Goal: Task Accomplishment & Management: Manage account settings

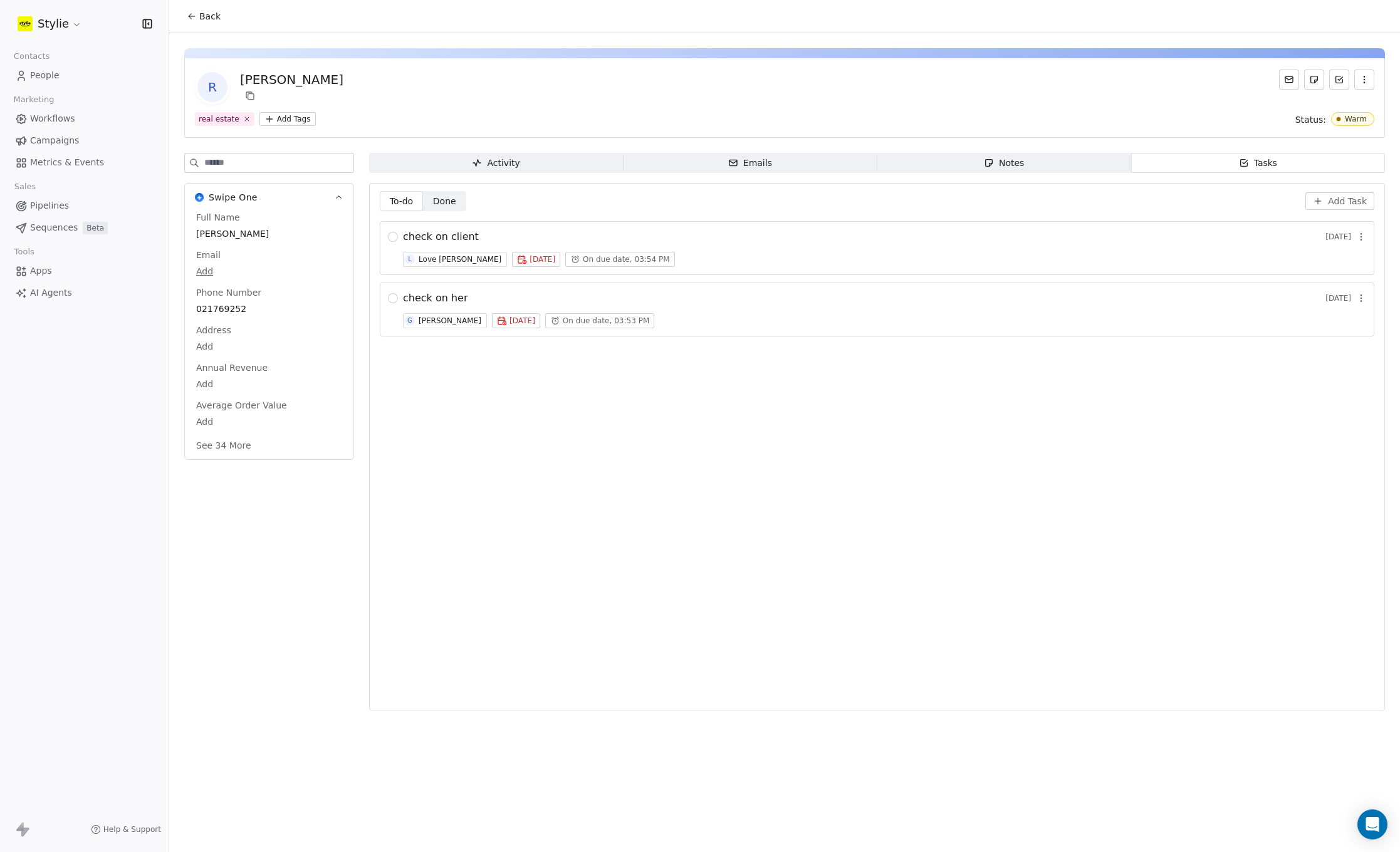
click at [71, 117] on span "Workflows" at bounding box center [52, 118] width 46 height 13
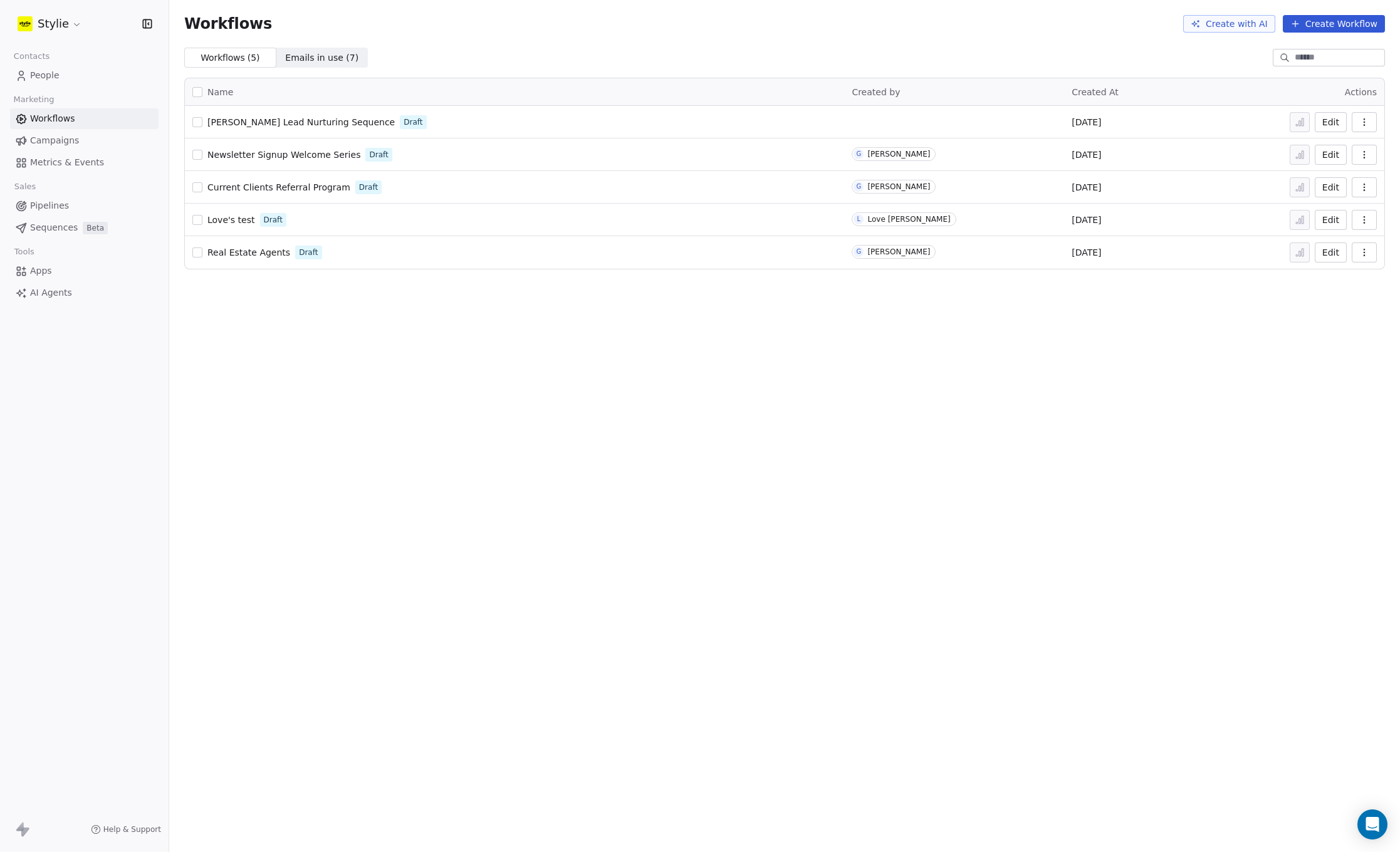
click at [60, 79] on link "People" at bounding box center [84, 75] width 148 height 21
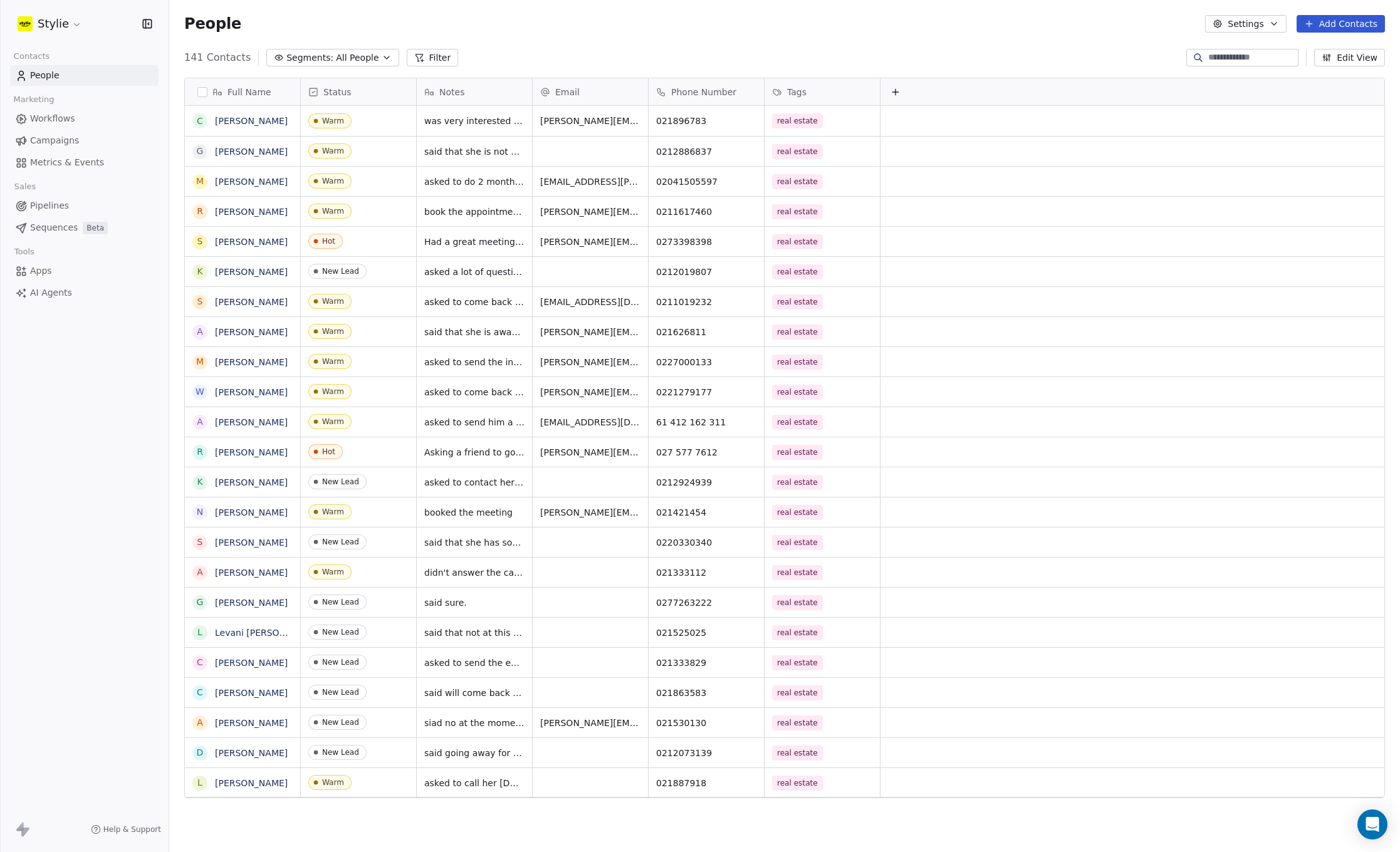
scroll to position [741, 1221]
click at [1193, 60] on icon at bounding box center [1198, 57] width 10 height 10
paste input "**********"
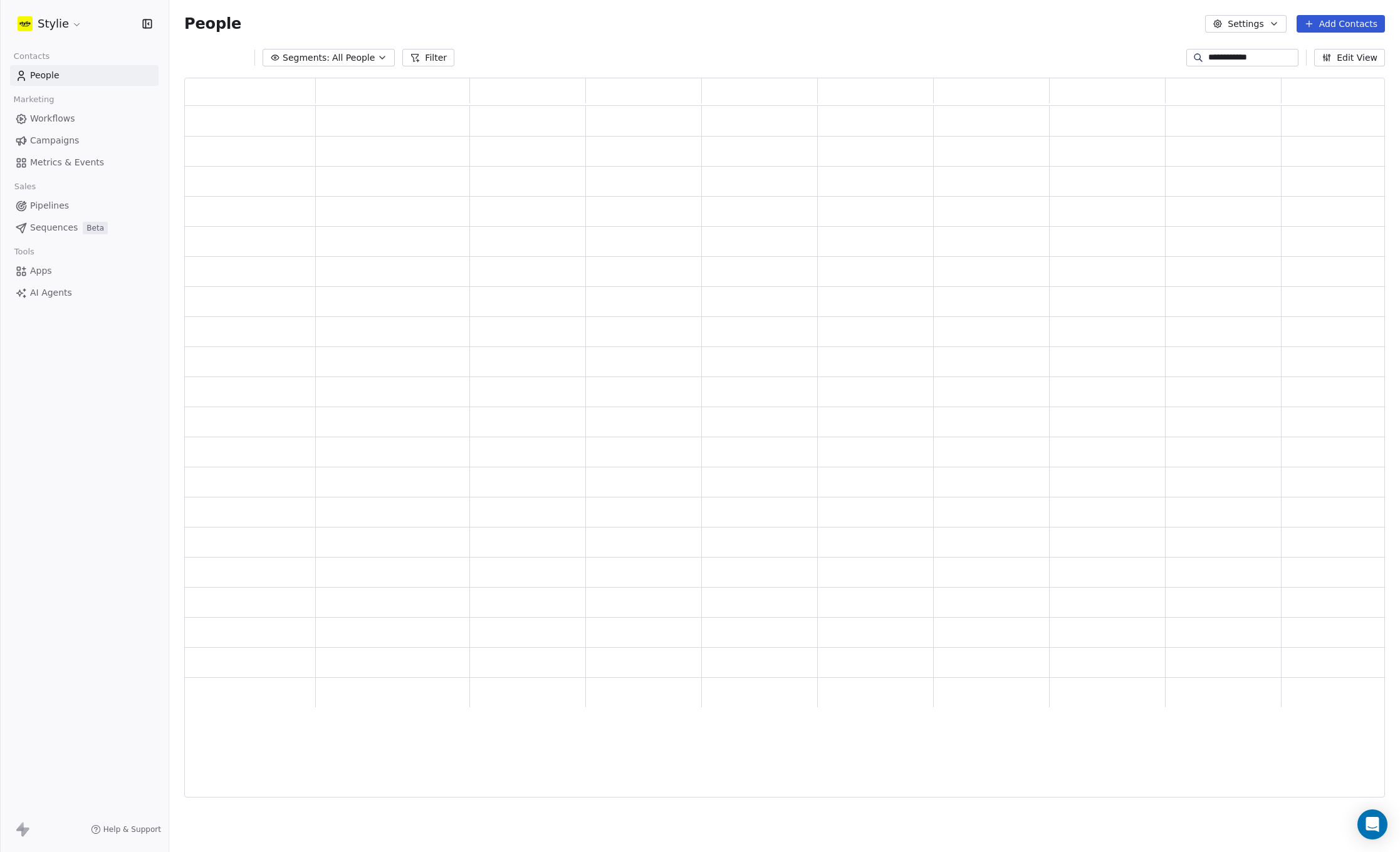
scroll to position [10, 10]
type input "**********"
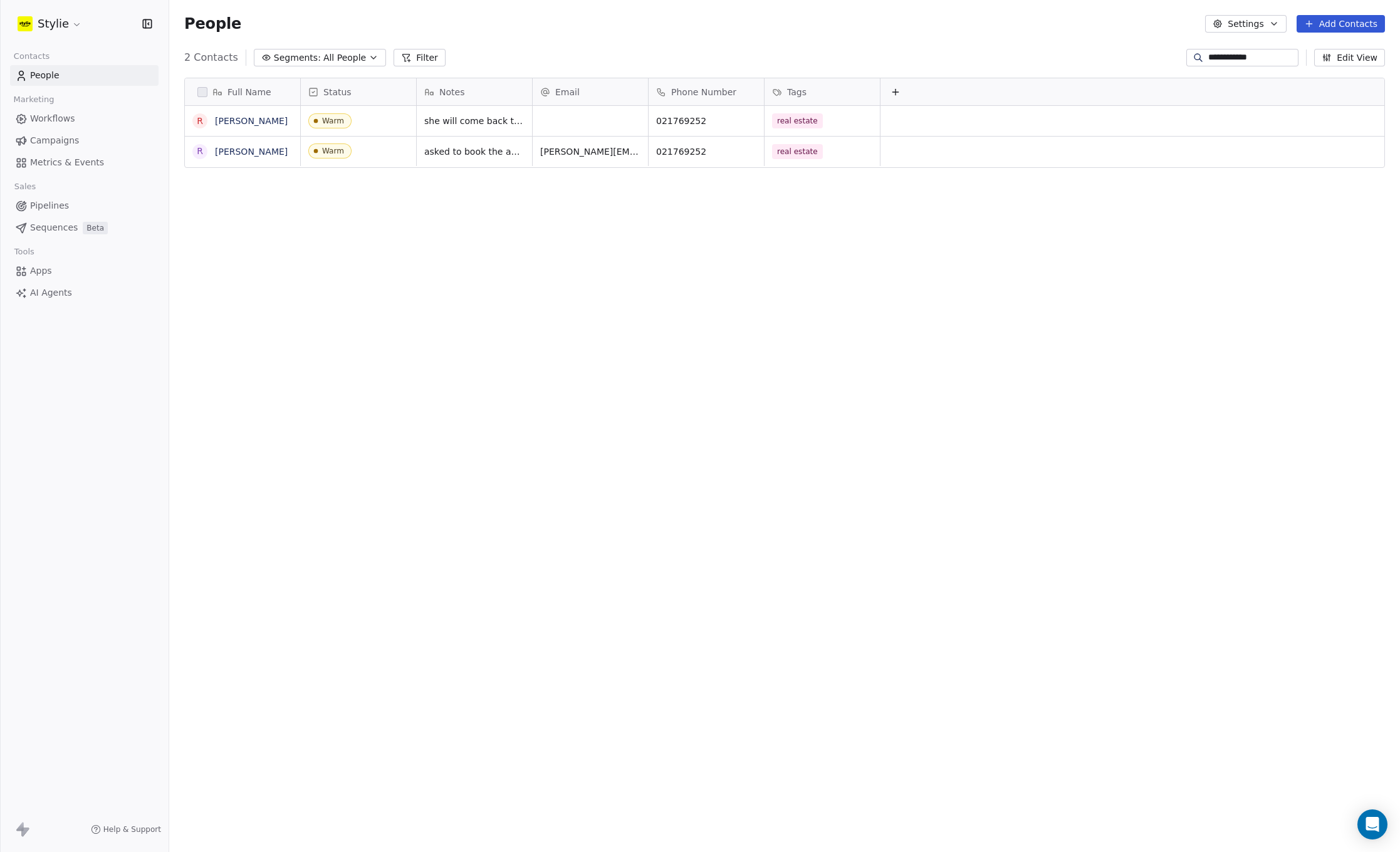
scroll to position [741, 1221]
click at [480, 138] on span "she will come back to us.hired the caller and maybe will be interested .so chec…" at bounding box center [499, 137] width 149 height 50
click at [222, 118] on link "[PERSON_NAME]" at bounding box center [250, 121] width 72 height 10
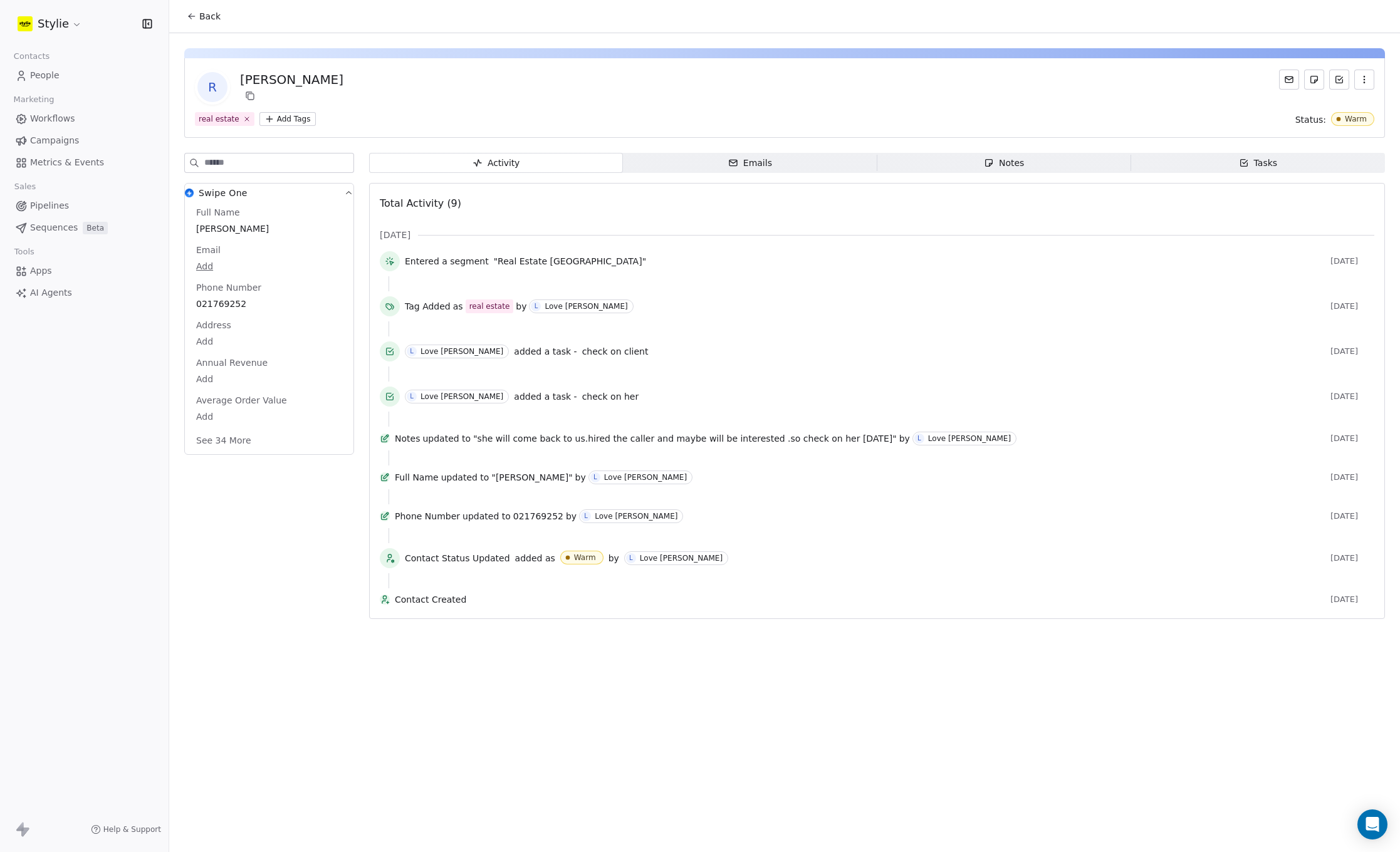
click at [1191, 165] on span "Tasks Tasks" at bounding box center [1258, 163] width 254 height 20
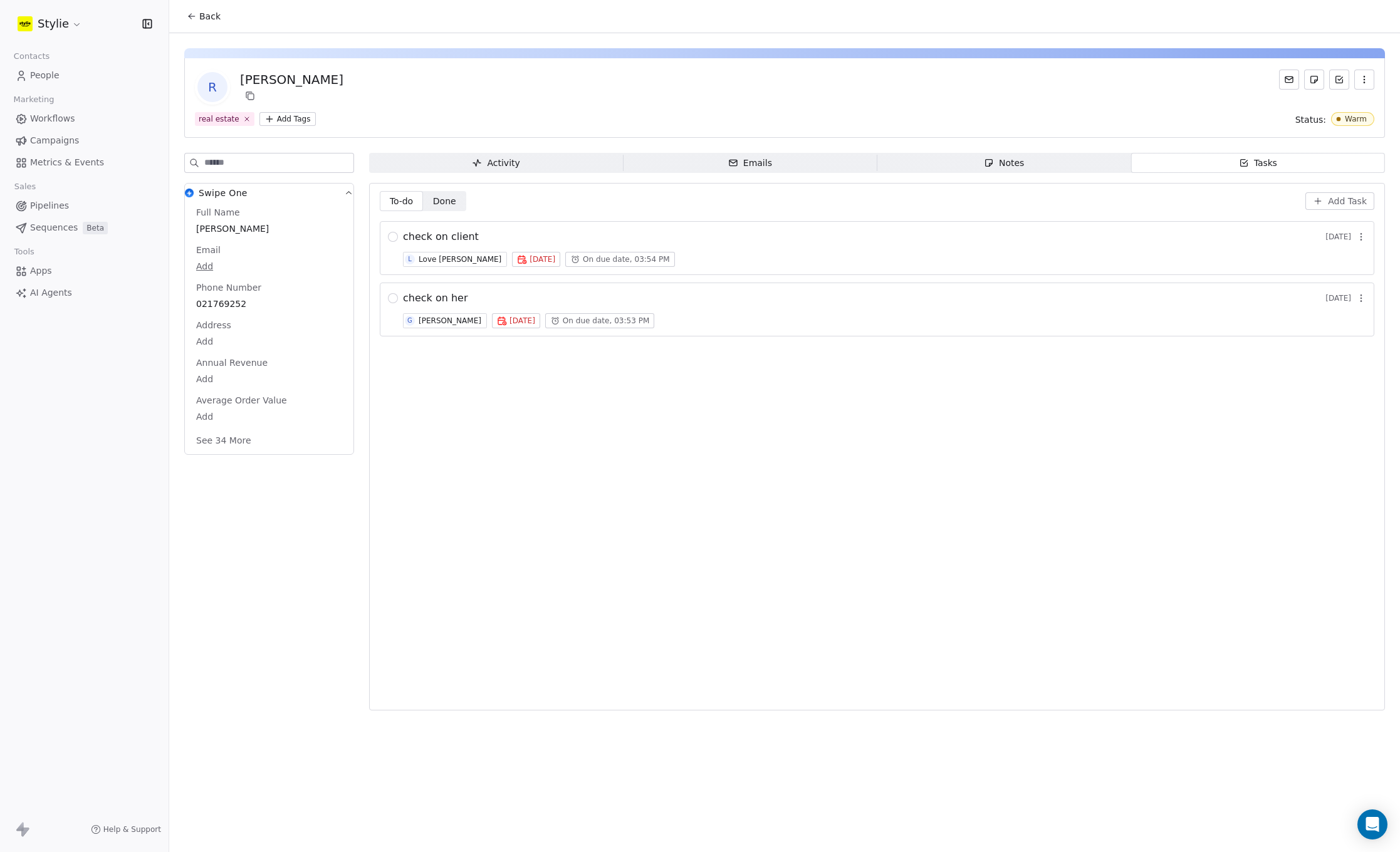
click at [187, 18] on icon at bounding box center [192, 16] width 10 height 10
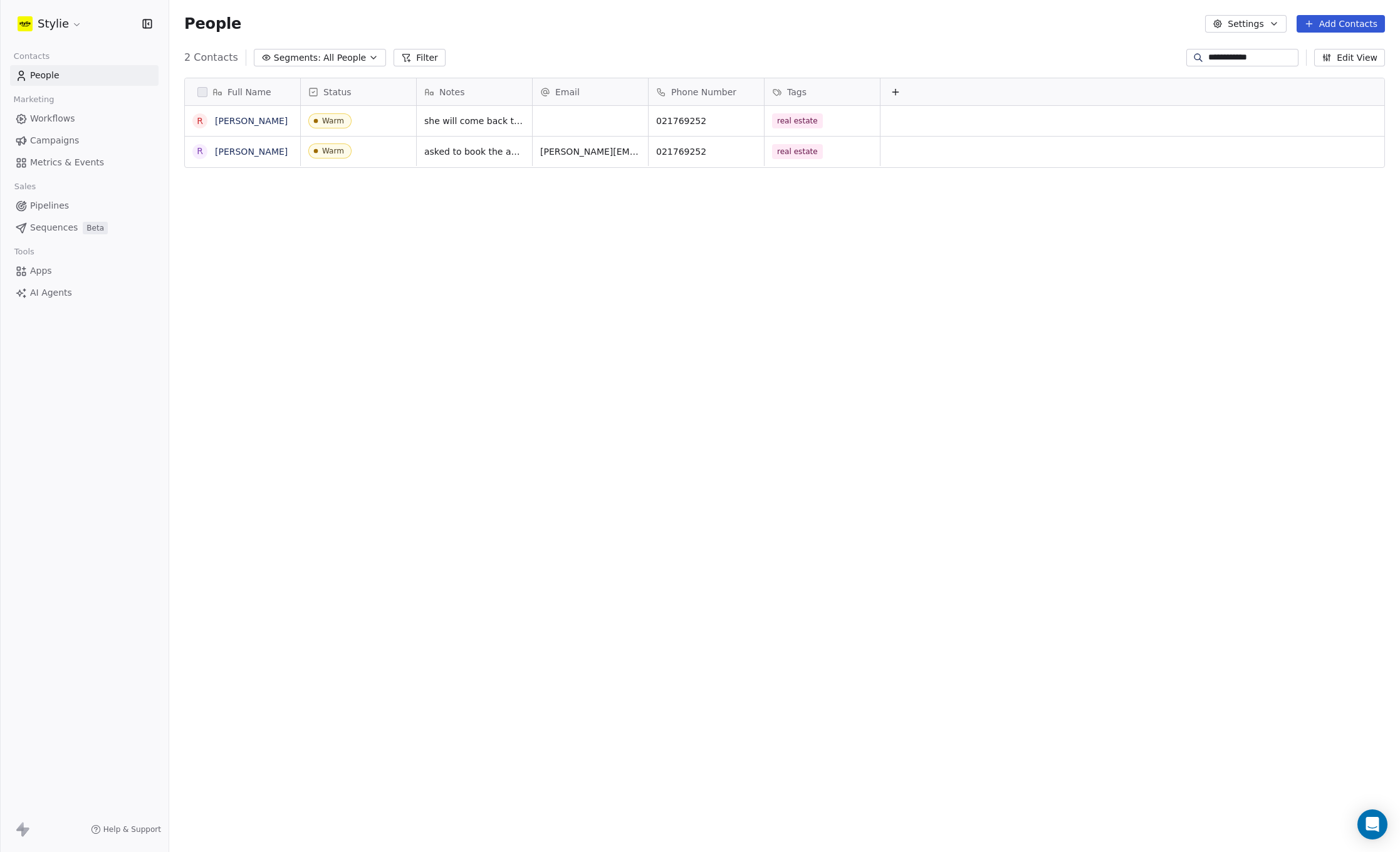
scroll to position [741, 1221]
click at [269, 150] on link "[PERSON_NAME]" at bounding box center [250, 151] width 72 height 10
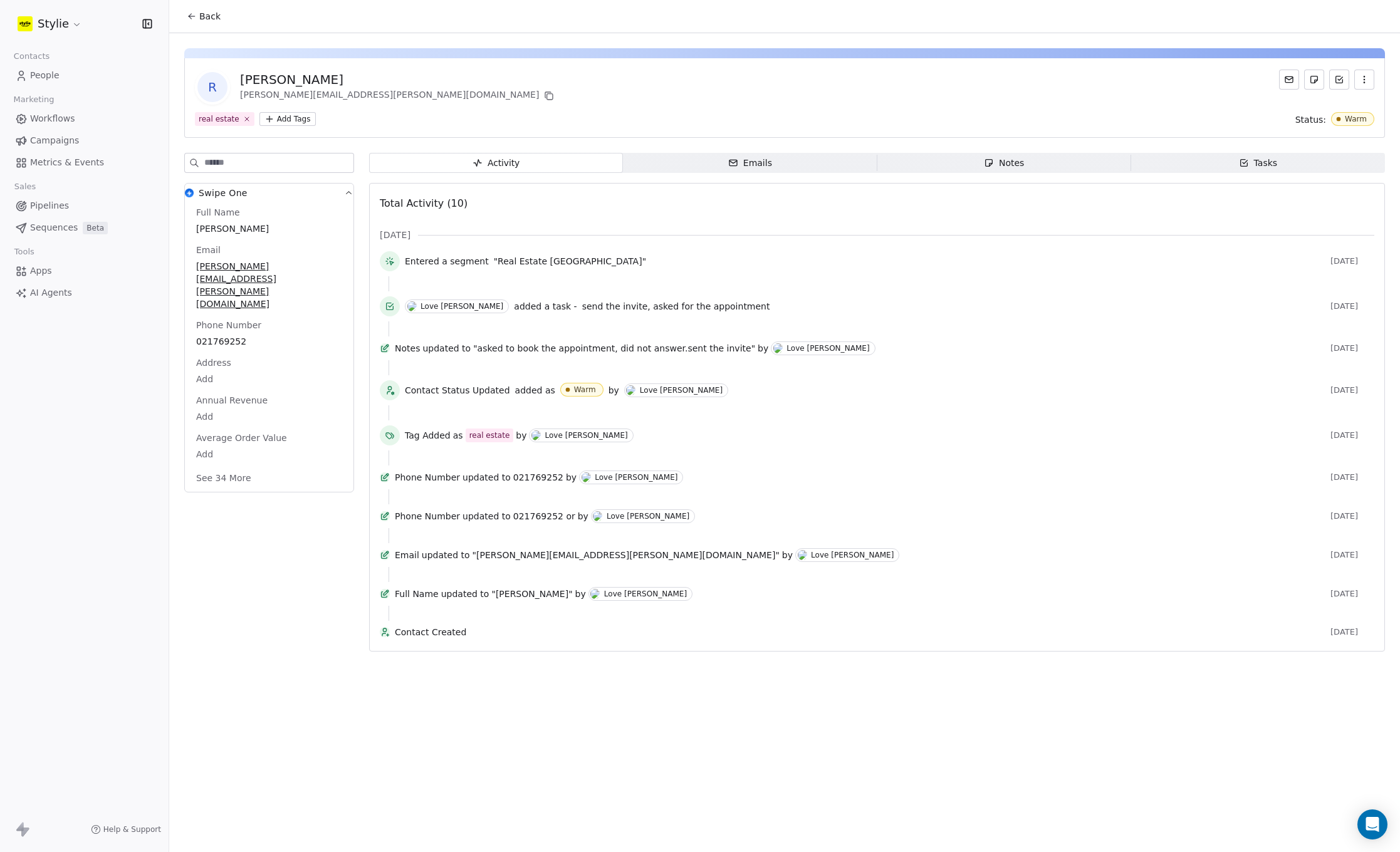
click at [968, 154] on span "Notes Notes" at bounding box center [1004, 163] width 254 height 20
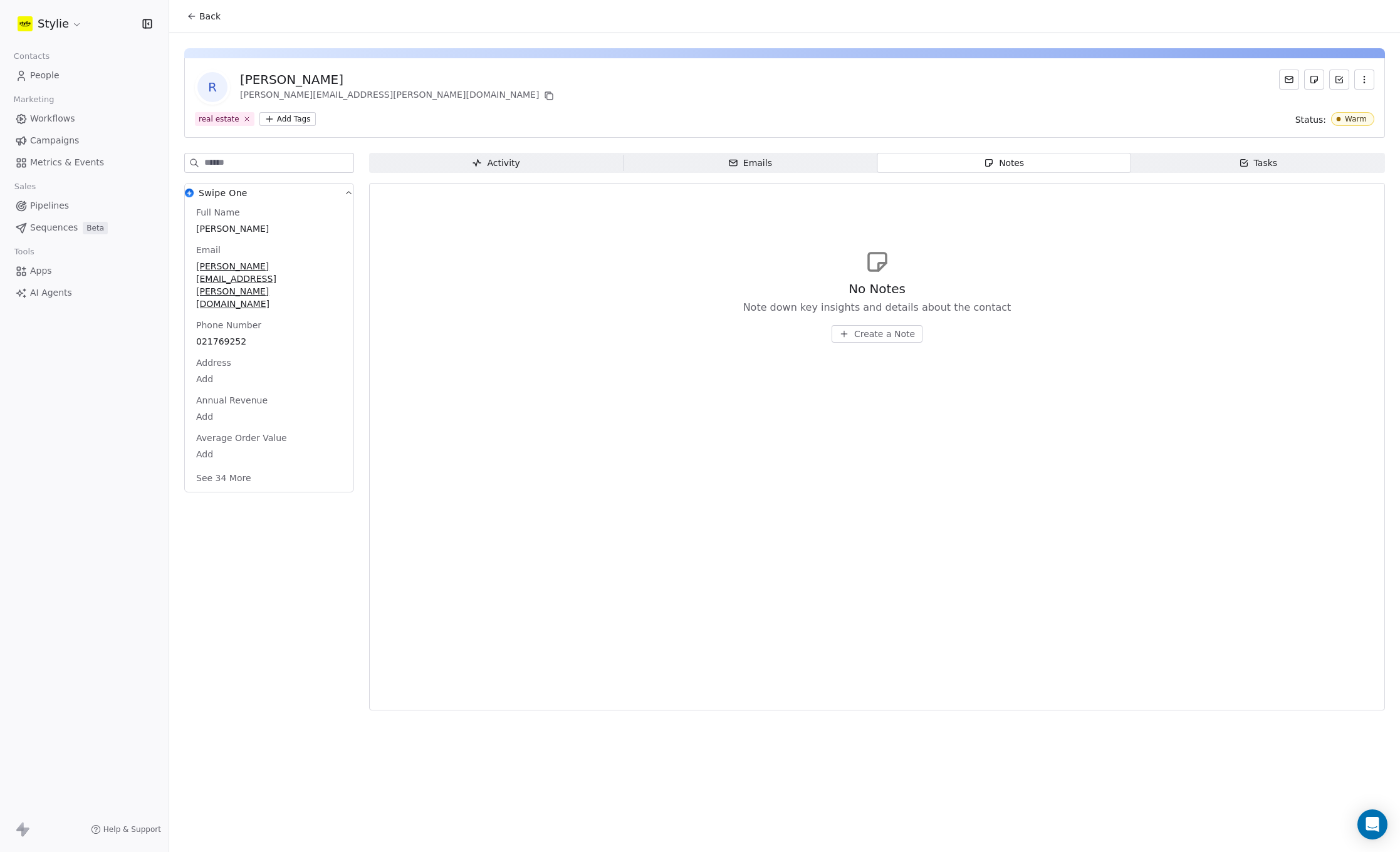
click at [797, 153] on span "Emails Emails" at bounding box center [750, 163] width 254 height 20
click at [497, 161] on div "Activity" at bounding box center [496, 162] width 47 height 13
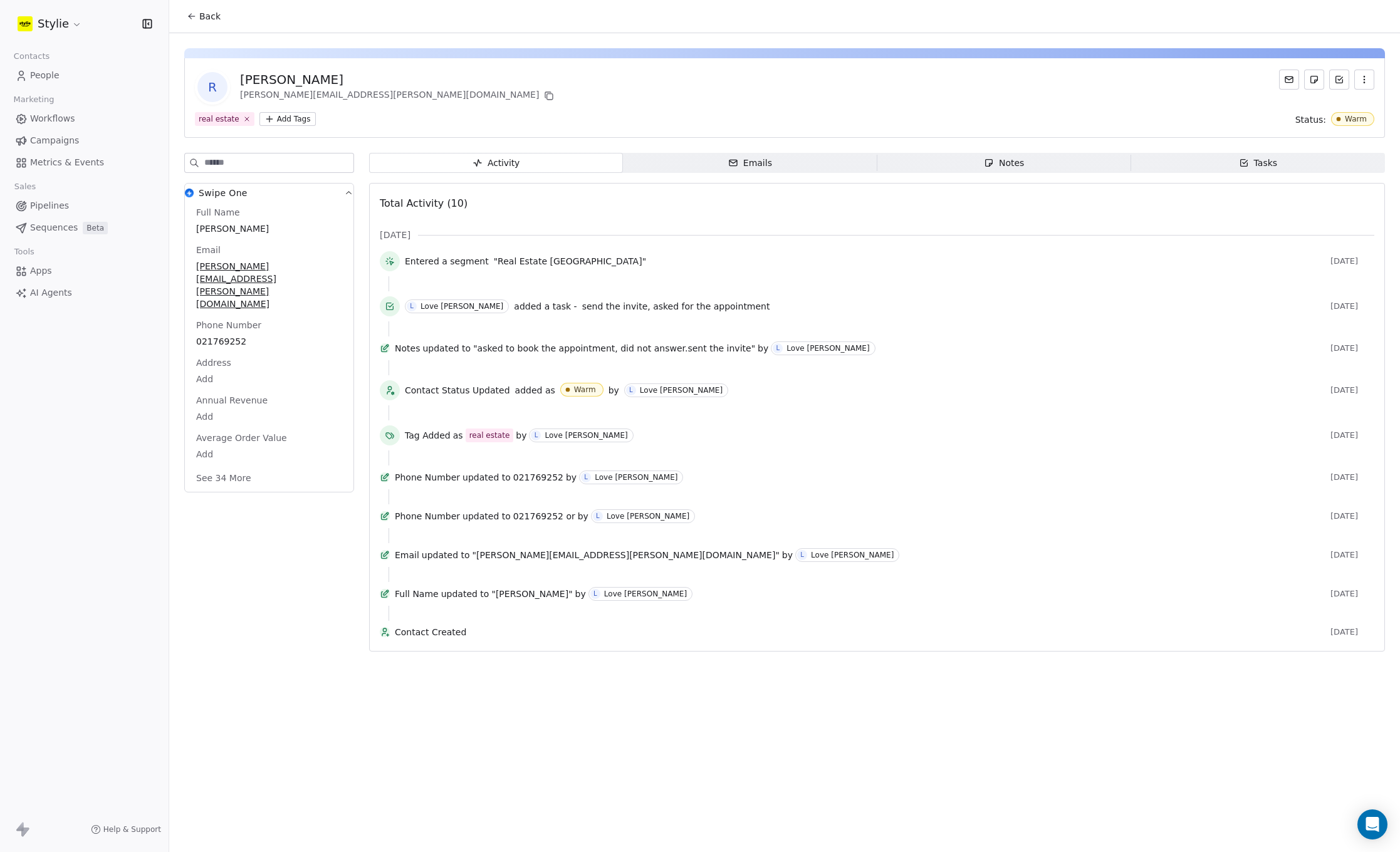
click at [1276, 162] on div "Tasks" at bounding box center [1258, 162] width 39 height 13
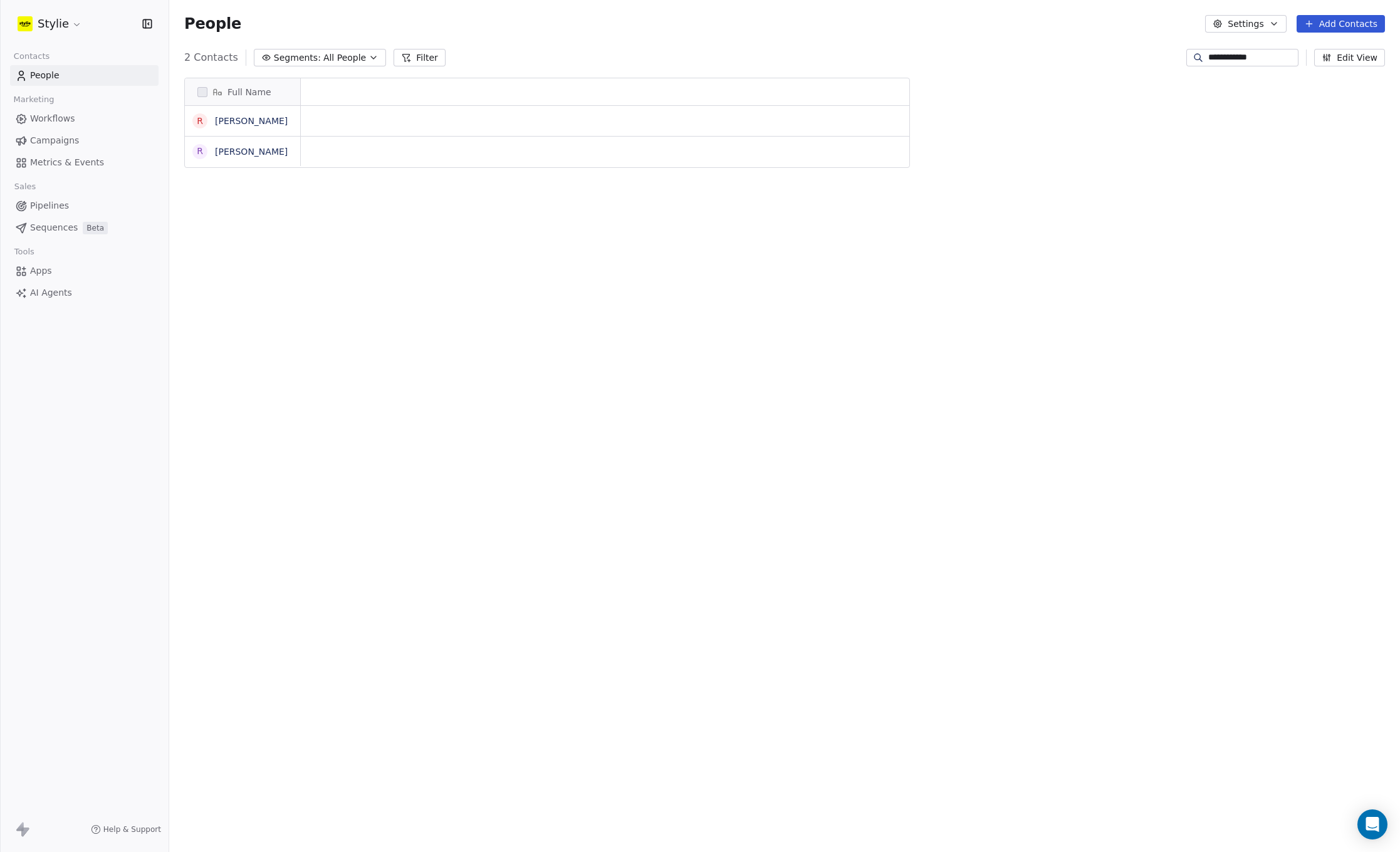
scroll to position [10, 10]
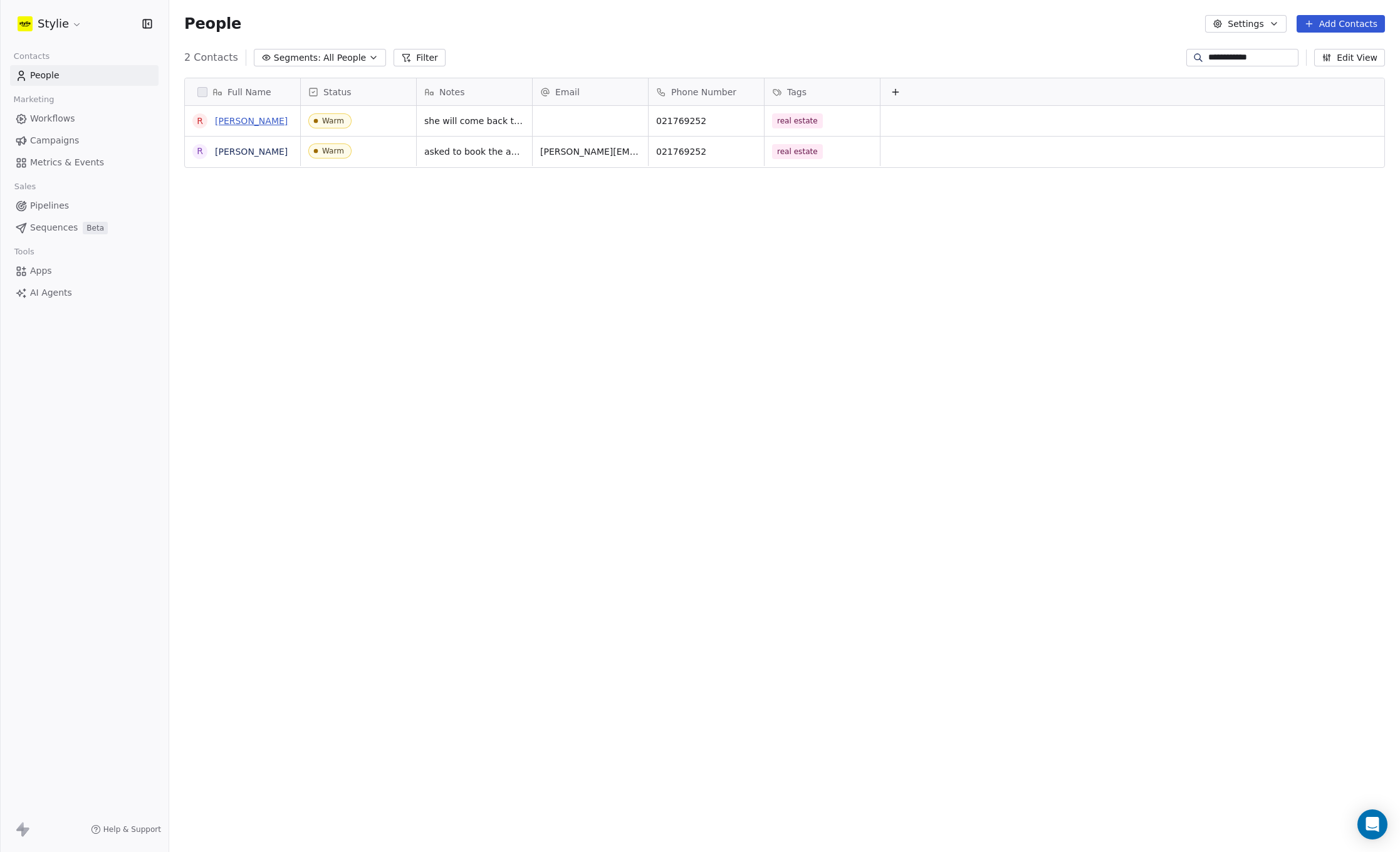
click at [230, 118] on link "[PERSON_NAME]" at bounding box center [250, 121] width 72 height 10
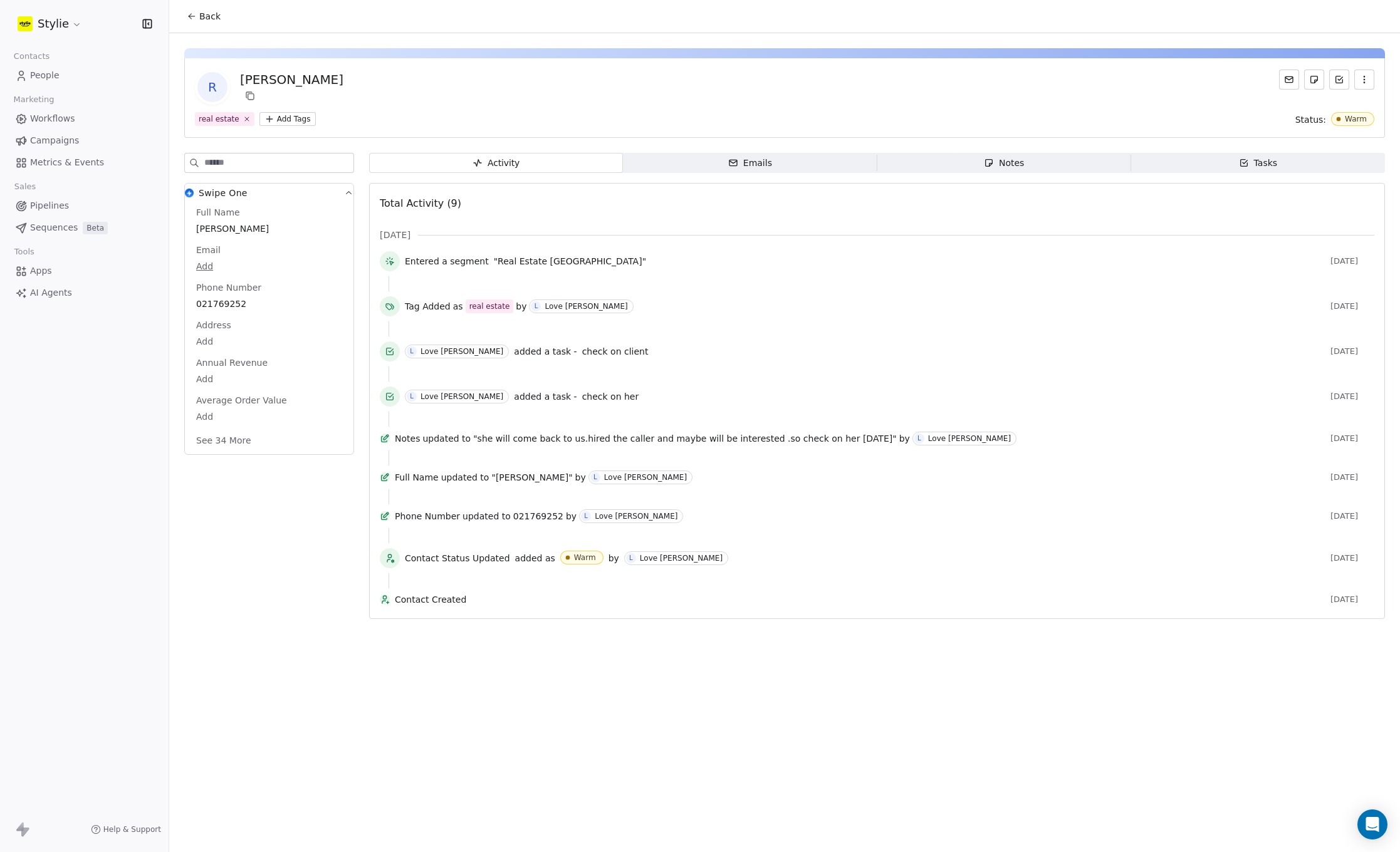
click at [1243, 168] on div "Tasks" at bounding box center [1258, 162] width 39 height 13
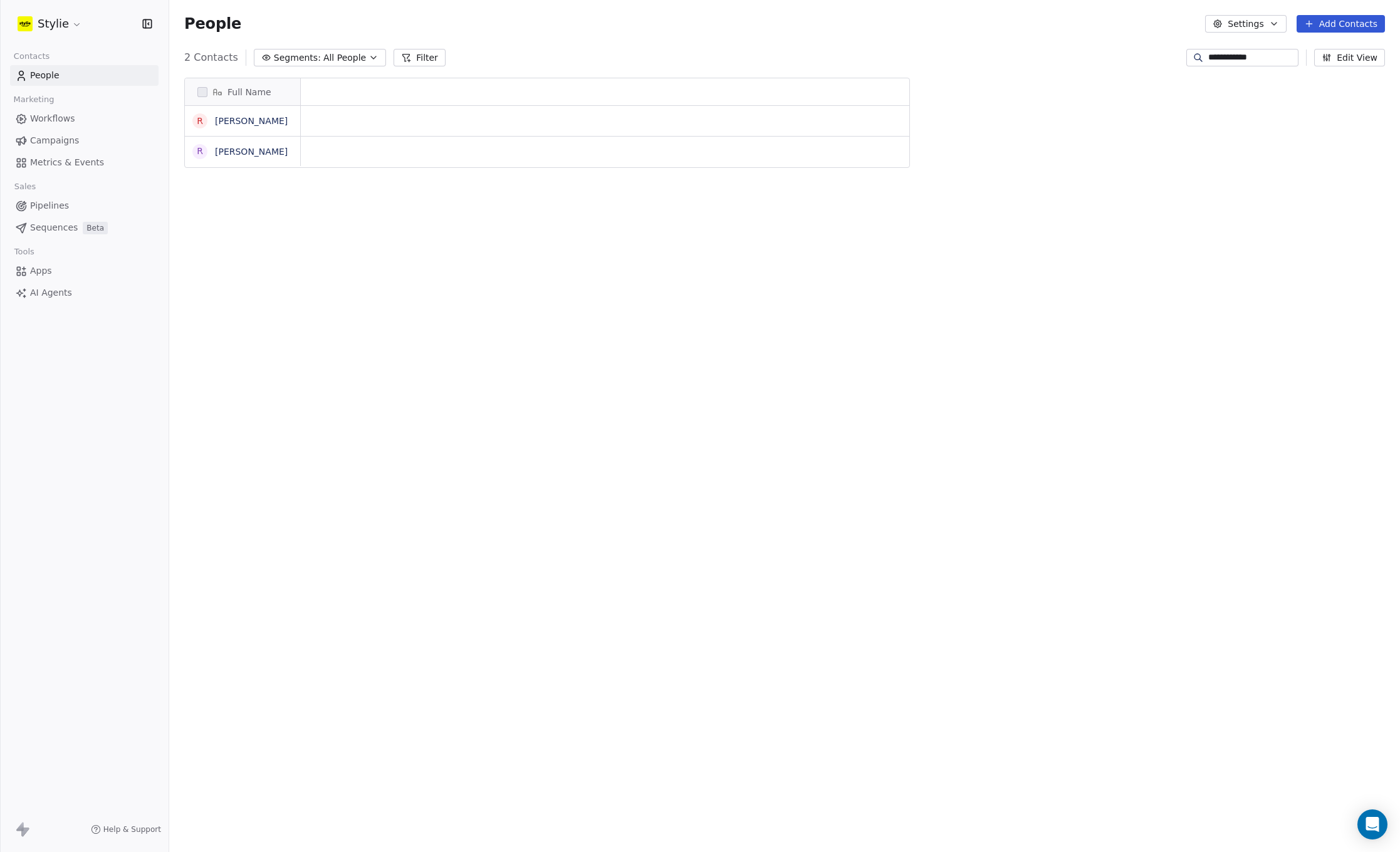
scroll to position [10, 10]
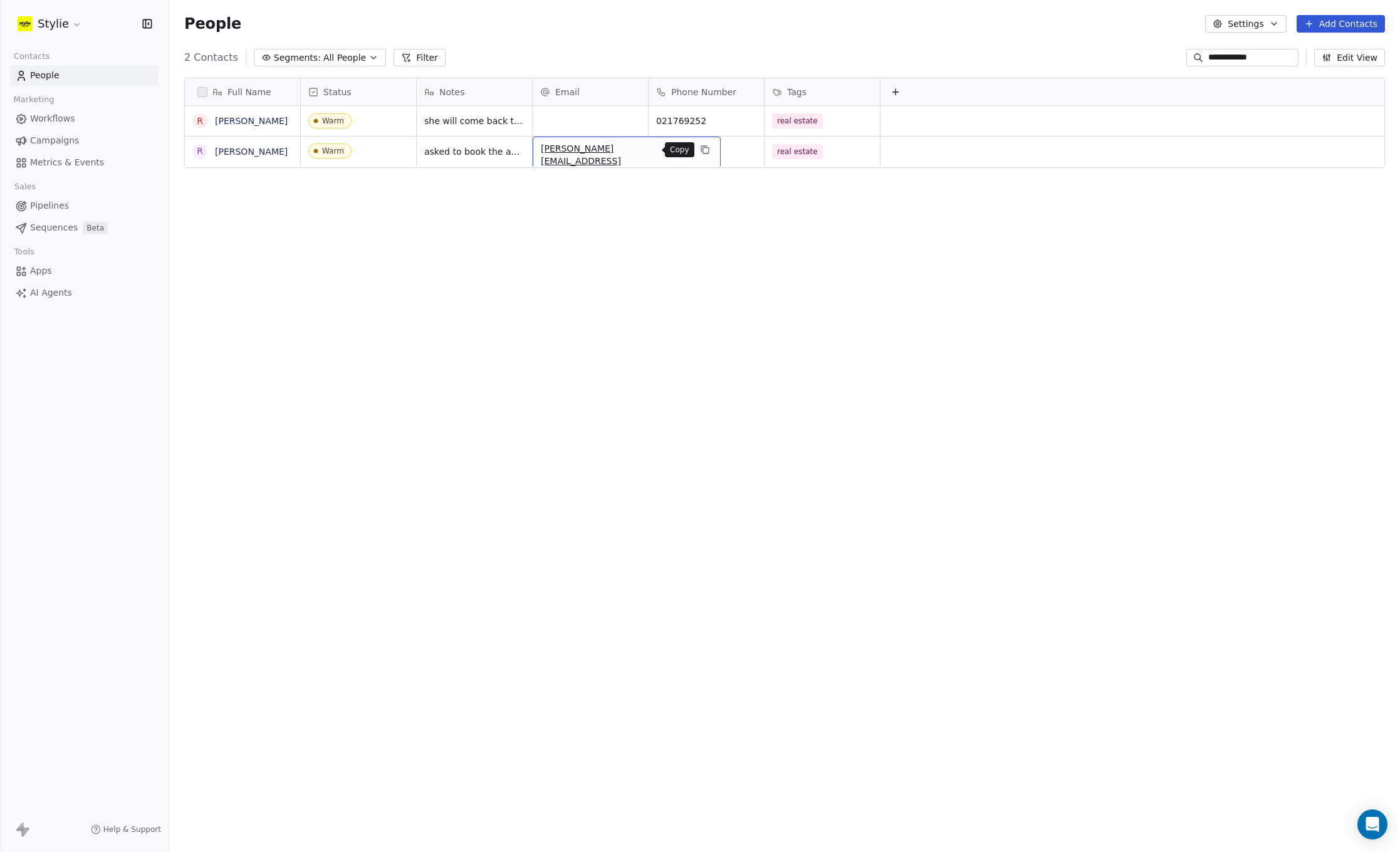
drag, startPoint x: 654, startPoint y: 148, endPoint x: 644, endPoint y: 142, distance: 11.7
click at [700, 146] on icon "grid" at bounding box center [705, 149] width 10 height 10
click at [598, 126] on div "grid" at bounding box center [590, 121] width 116 height 30
type input "**********"
drag, startPoint x: 593, startPoint y: 210, endPoint x: 368, endPoint y: 172, distance: 228.2
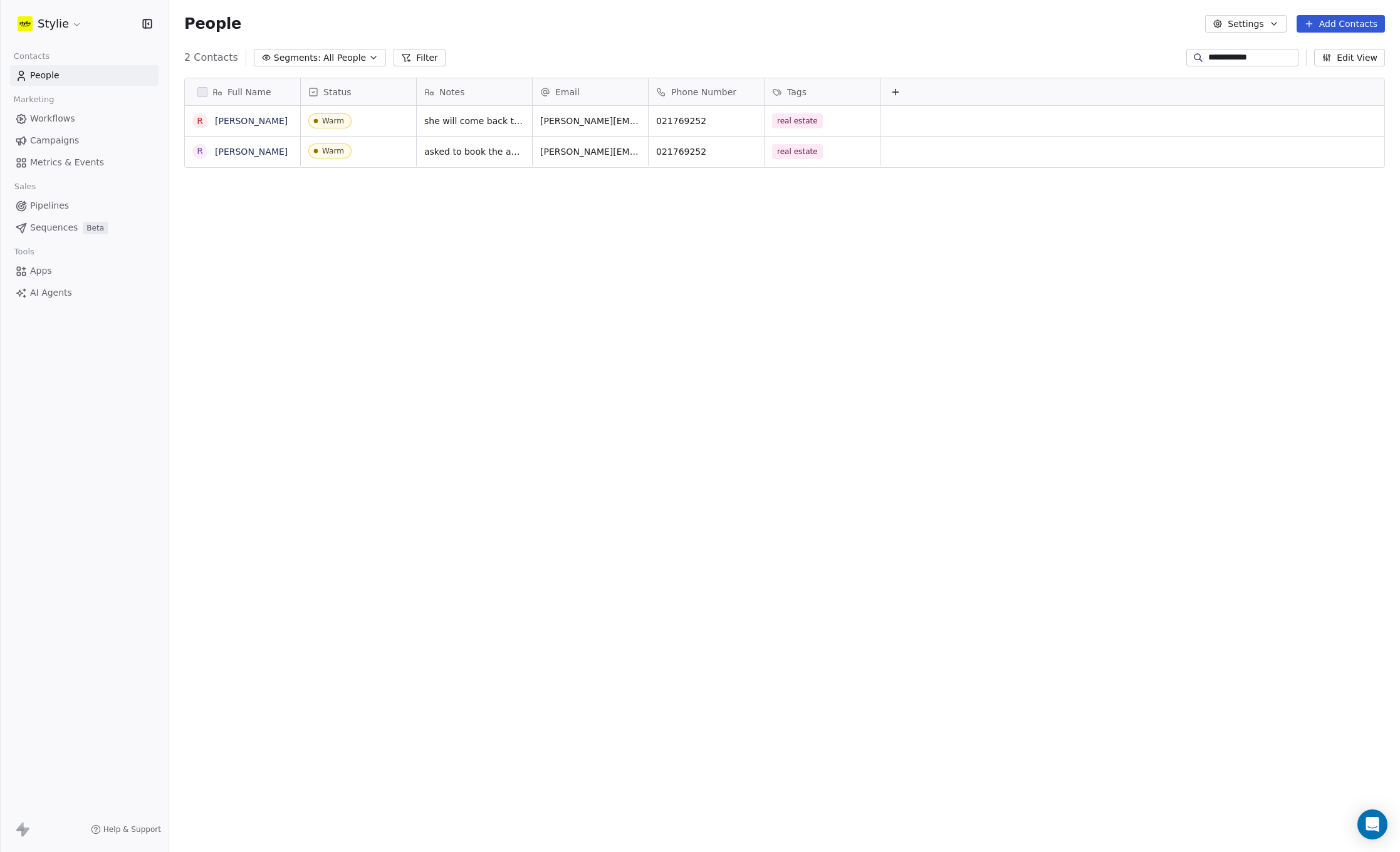
click at [591, 209] on html "**********" at bounding box center [700, 426] width 1400 height 852
click at [700, 150] on icon "grid" at bounding box center [705, 149] width 10 height 10
click at [565, 122] on div "grid" at bounding box center [590, 121] width 116 height 30
type input "**********"
click at [641, 250] on html "**********" at bounding box center [700, 426] width 1400 height 852
